Goal: Check status: Check status

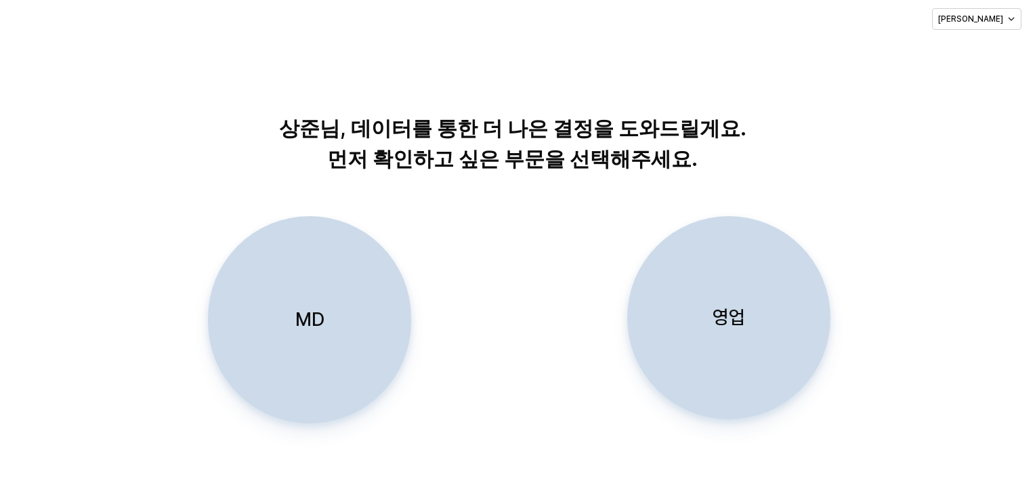
click at [681, 291] on div "영업" at bounding box center [728, 318] width 191 height 202
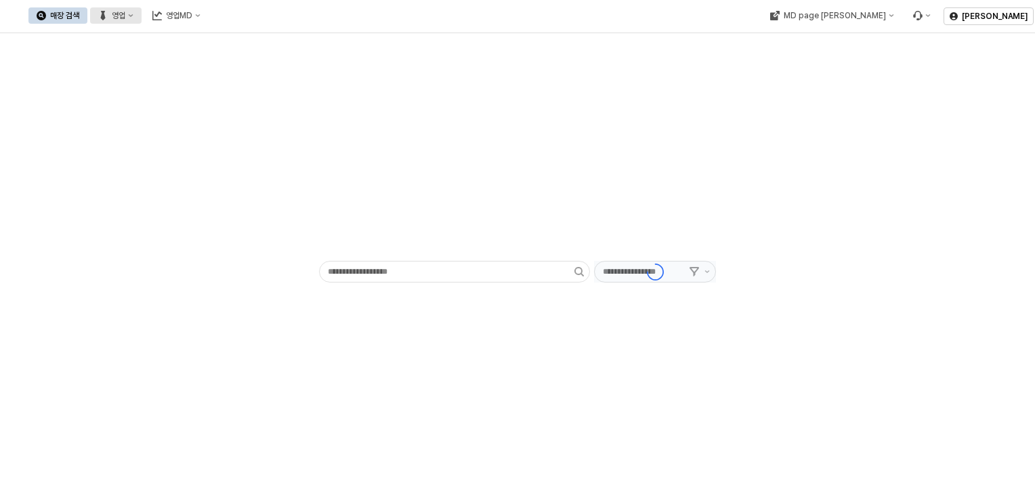
click at [142, 22] on button "영업" at bounding box center [115, 15] width 51 height 16
type input "******"
click at [255, 34] on div "목표매출 달성현황" at bounding box center [261, 41] width 83 height 14
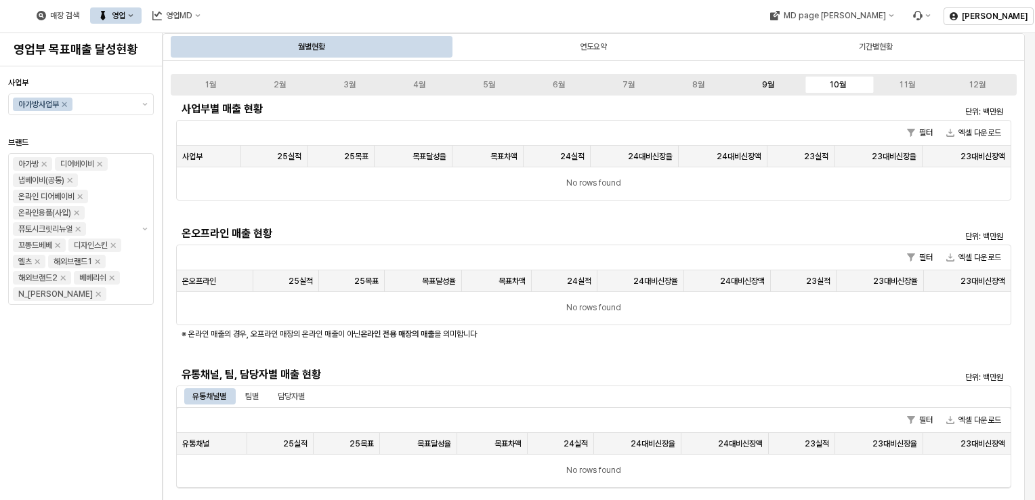
click at [764, 83] on div "9월" at bounding box center [768, 84] width 12 height 9
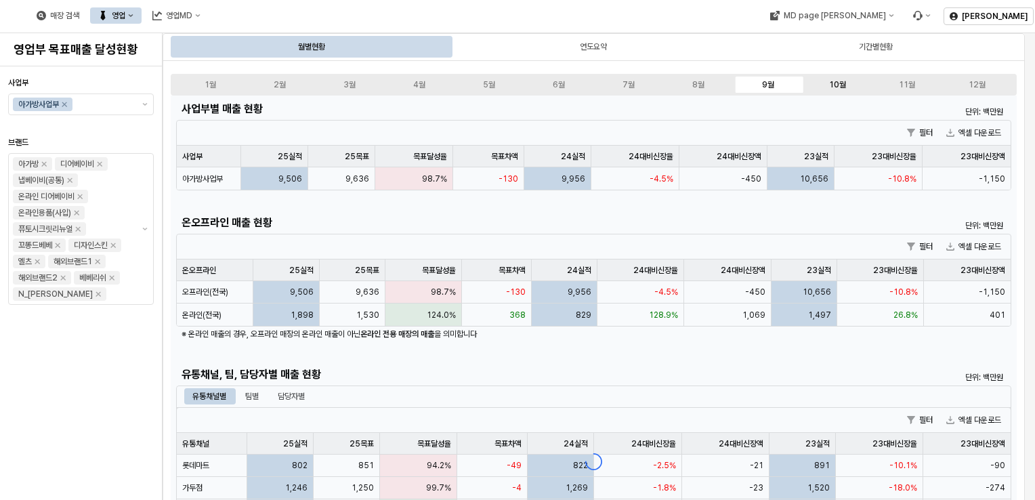
click at [836, 84] on div "10월" at bounding box center [837, 84] width 17 height 9
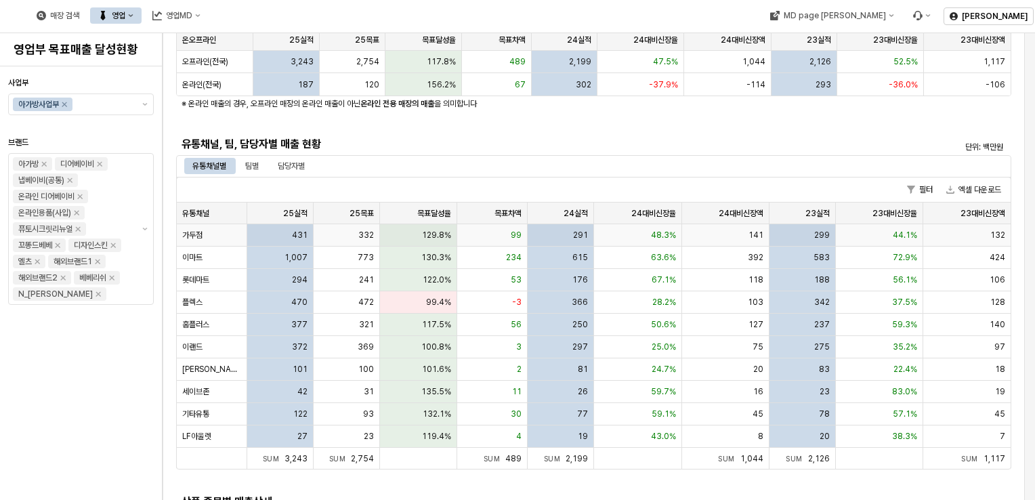
scroll to position [232, 0]
click at [257, 159] on div "팀별" at bounding box center [252, 164] width 14 height 16
